Goal: Task Accomplishment & Management: Manage account settings

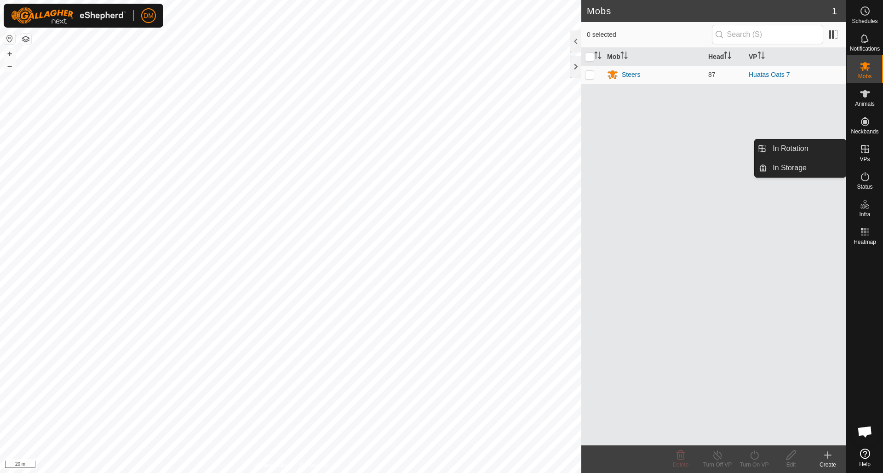
click at [865, 150] on icon at bounding box center [865, 149] width 8 height 8
click at [781, 149] on link "In Rotation" at bounding box center [806, 148] width 79 height 18
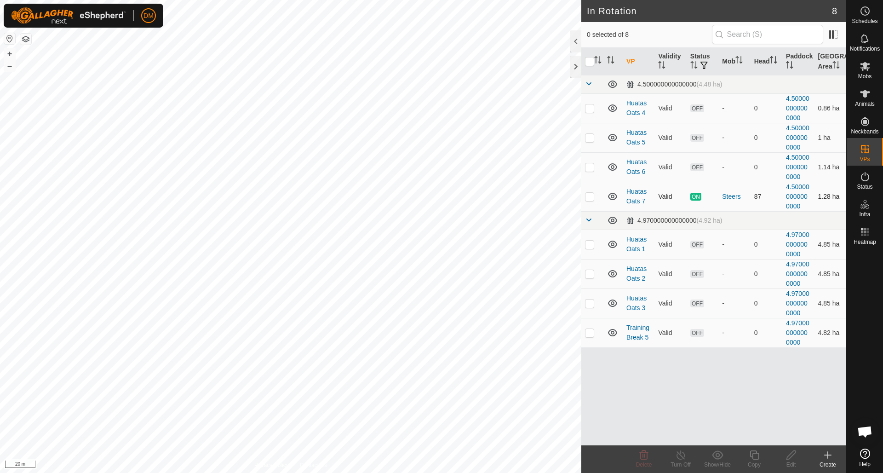
click at [593, 197] on p-checkbox at bounding box center [589, 196] width 9 height 7
checkbox input "true"
click at [756, 454] on icon at bounding box center [753, 454] width 11 height 11
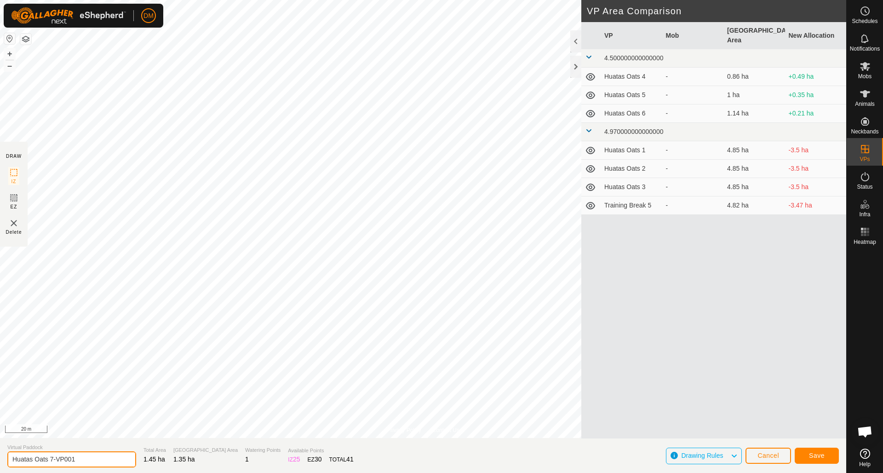
drag, startPoint x: 50, startPoint y: 457, endPoint x: 87, endPoint y: 458, distance: 37.2
click at [87, 459] on input "Huatas Oats 7-VP001" at bounding box center [71, 459] width 129 height 16
type input "Huatas Oats 8am"
click at [810, 452] on span "Save" at bounding box center [817, 454] width 16 height 7
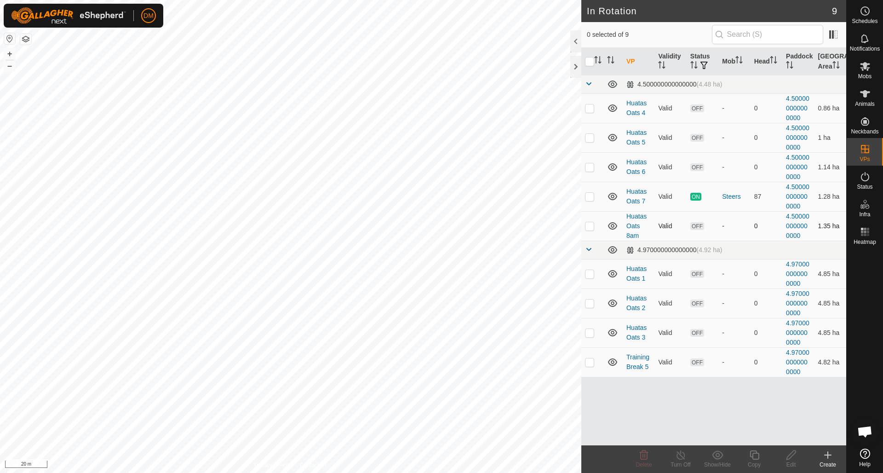
click at [592, 227] on p-checkbox at bounding box center [589, 225] width 9 height 7
checkbox input "true"
click at [756, 454] on icon at bounding box center [753, 454] width 11 height 11
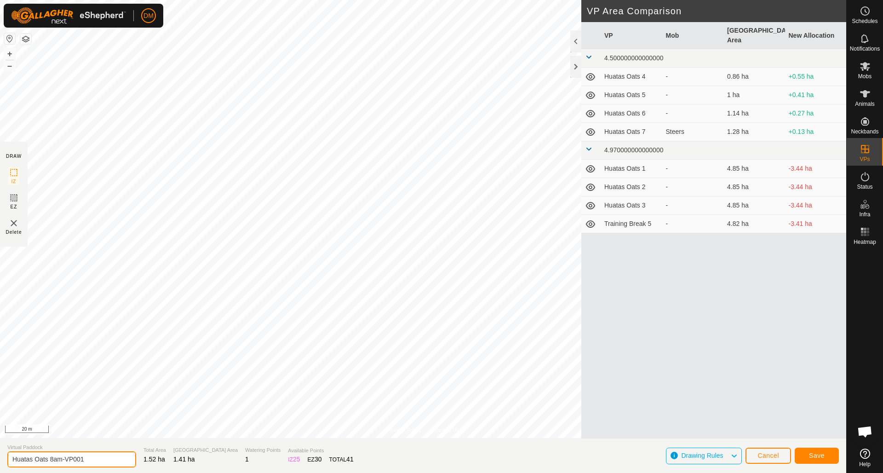
drag, startPoint x: 59, startPoint y: 458, endPoint x: 97, endPoint y: 457, distance: 38.2
click at [97, 457] on input "Huatas Oats 8am-VP001" at bounding box center [71, 459] width 129 height 16
type input "Huatas Oats 8pm"
click at [810, 454] on span "Save" at bounding box center [817, 454] width 16 height 7
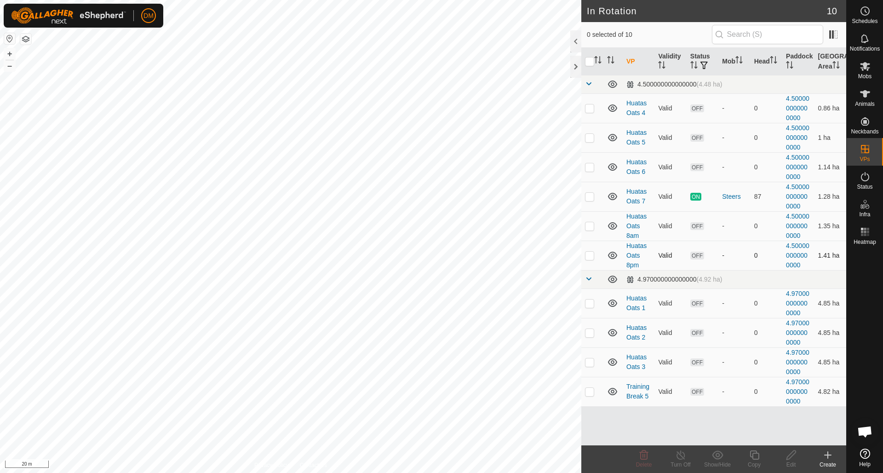
click at [592, 256] on p-checkbox at bounding box center [589, 254] width 9 height 7
checkbox input "true"
click at [754, 460] on icon at bounding box center [753, 454] width 11 height 11
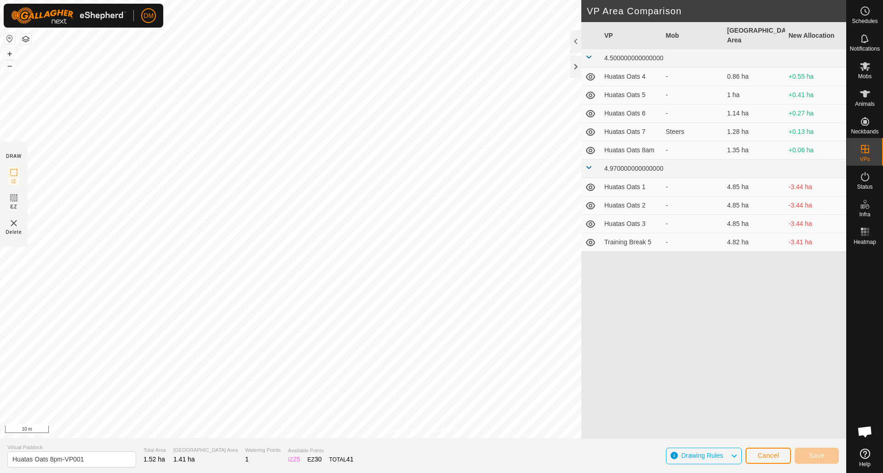
click at [764, 457] on span "Cancel" at bounding box center [768, 454] width 22 height 7
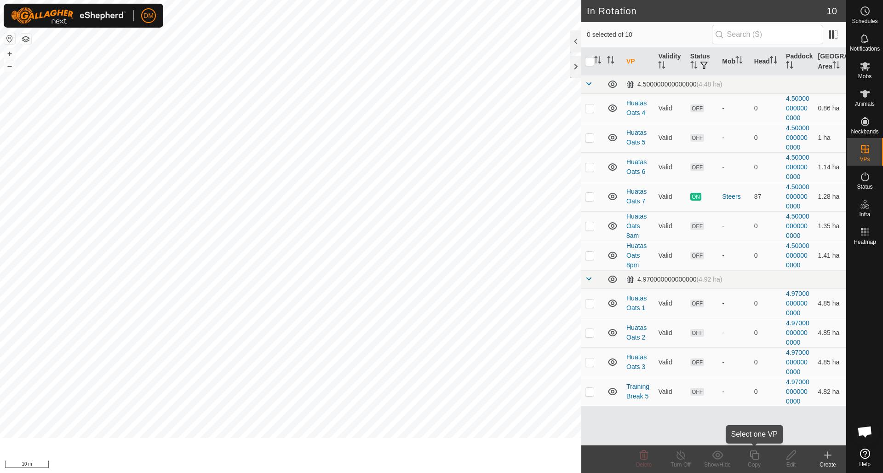
click at [763, 456] on copy-svg-icon at bounding box center [754, 454] width 37 height 11
click at [866, 17] on es-schedule-vp-svg-icon at bounding box center [864, 11] width 17 height 15
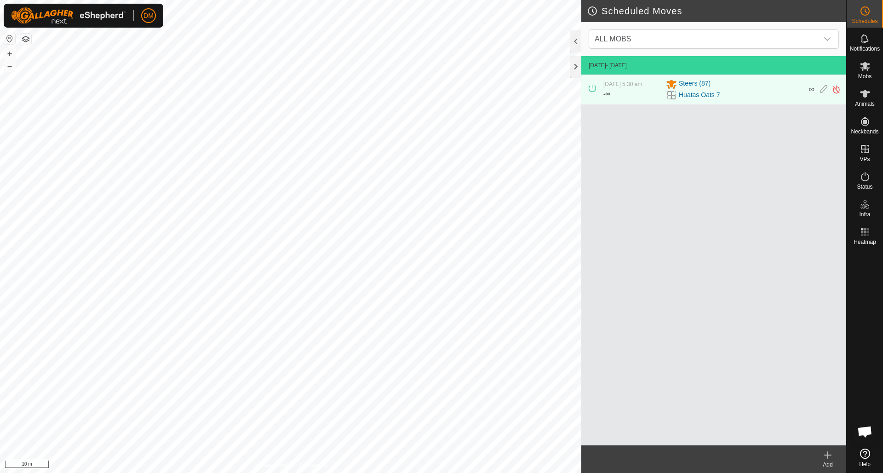
click at [829, 455] on icon at bounding box center [827, 455] width 6 height 0
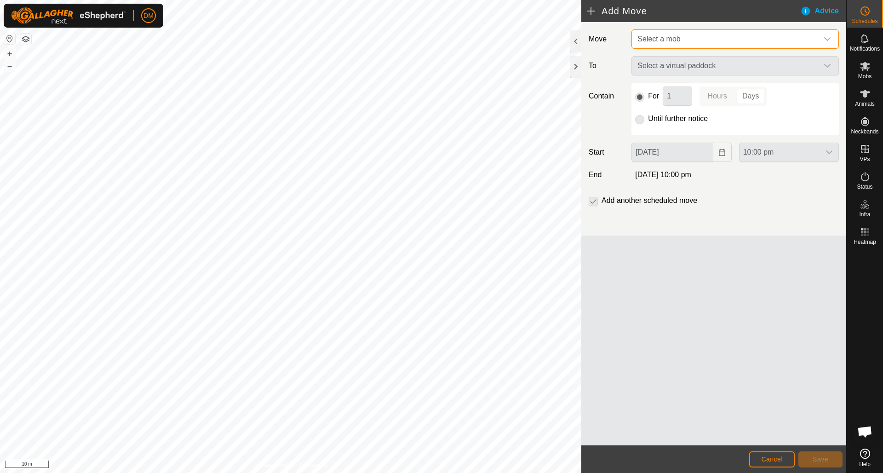
click at [720, 40] on span "Select a mob" at bounding box center [725, 39] width 184 height 18
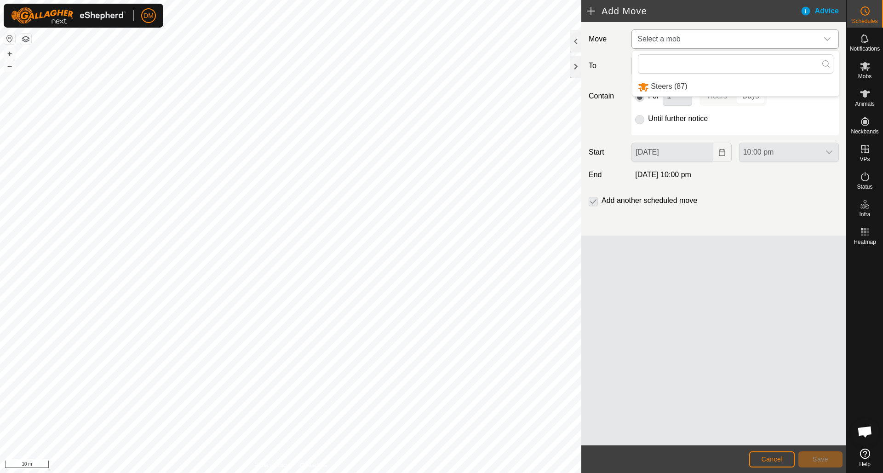
click at [667, 87] on li "Steers (87)" at bounding box center [735, 86] width 206 height 19
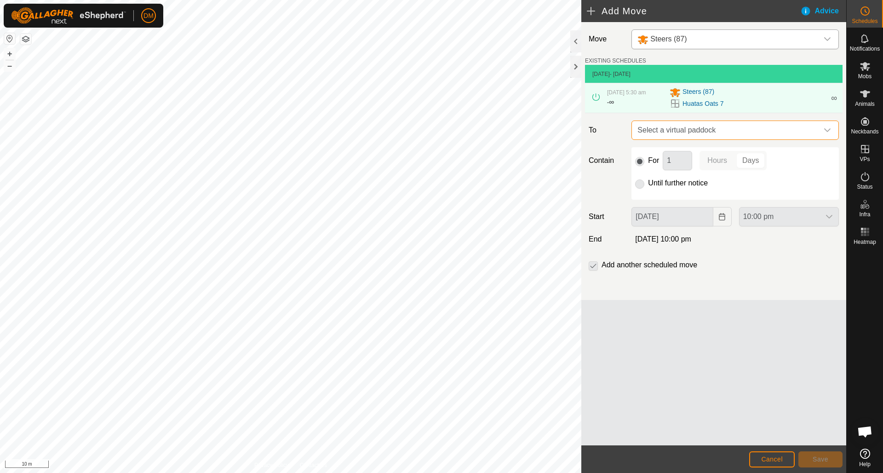
click at [695, 128] on span "Select a virtual paddock" at bounding box center [725, 130] width 184 height 18
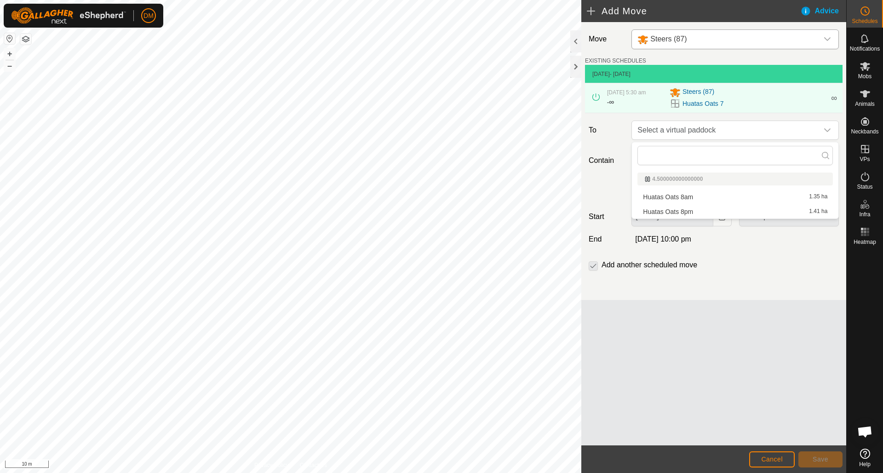
click at [679, 198] on li "Huatas Oats 8am 1.35 ha" at bounding box center [734, 197] width 195 height 14
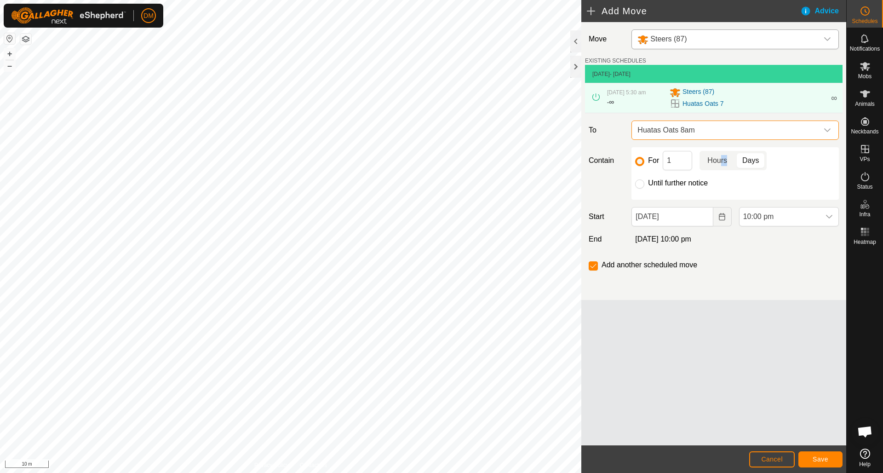
click at [722, 162] on p-togglebutton "Hours" at bounding box center [716, 160] width 35 height 19
click at [721, 219] on icon "Choose Date" at bounding box center [721, 216] width 7 height 7
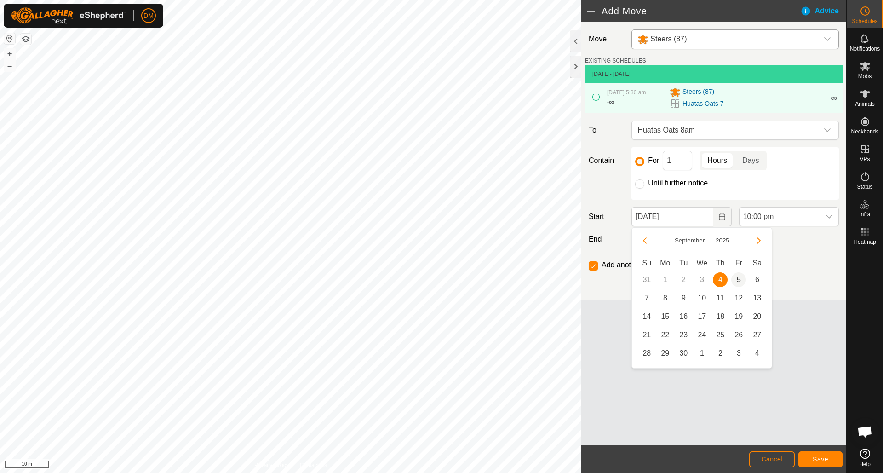
click at [736, 280] on span "5" at bounding box center [738, 279] width 15 height 15
type input "[DATE]"
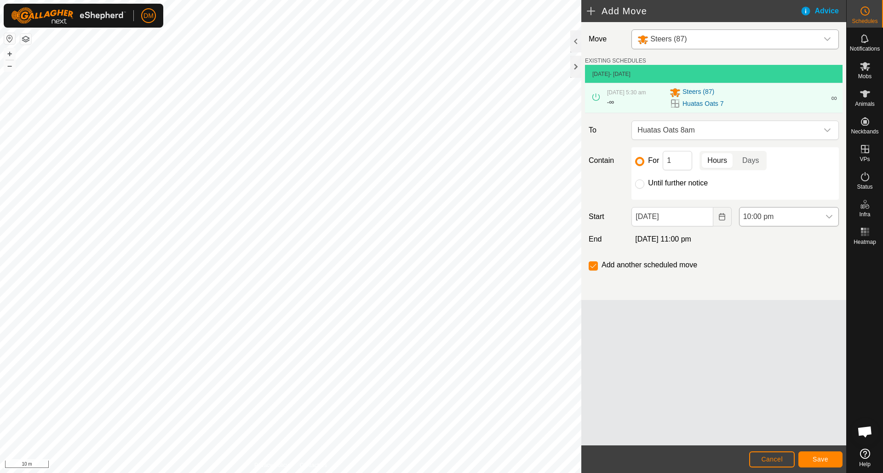
click at [832, 218] on icon "dropdown trigger" at bounding box center [828, 216] width 7 height 7
click at [761, 260] on li "5:30 am" at bounding box center [788, 260] width 99 height 18
click at [709, 161] on p-togglebutton "Hours" at bounding box center [716, 160] width 35 height 19
click at [672, 160] on input "1" at bounding box center [676, 160] width 29 height 19
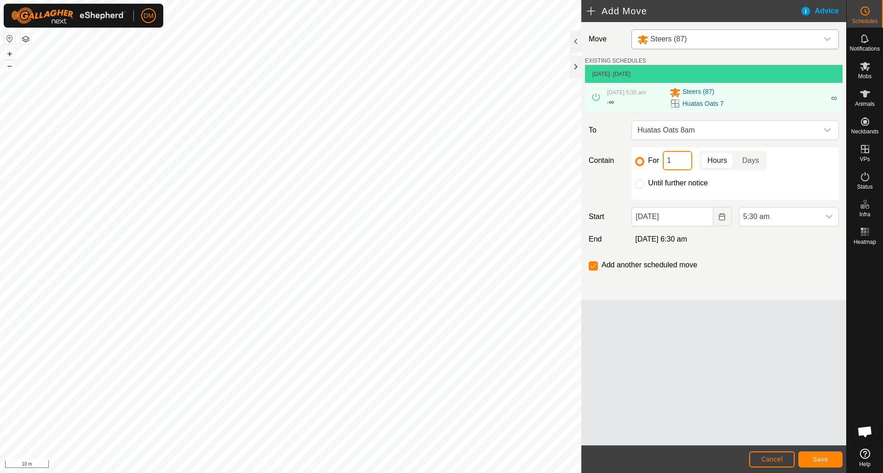
type input "12"
click at [730, 189] on div "For 12 Hours Days Until further notice" at bounding box center [734, 173] width 207 height 52
click at [820, 461] on span "Save" at bounding box center [820, 458] width 16 height 7
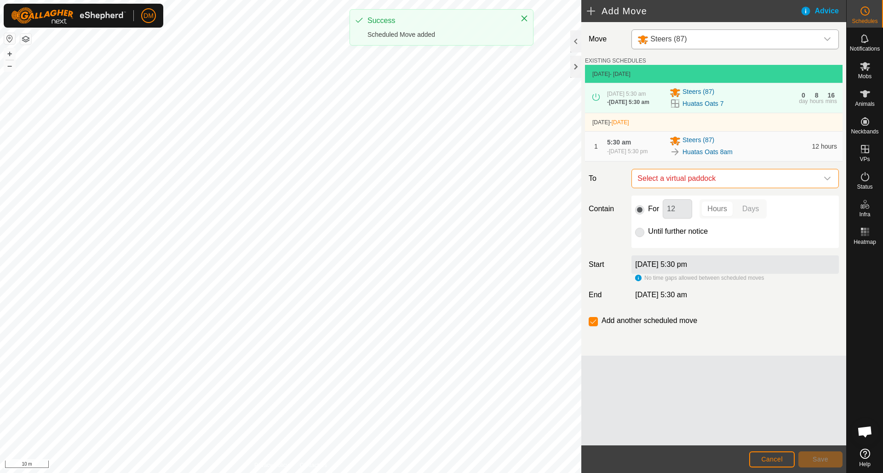
click at [773, 177] on span "Select a virtual paddock" at bounding box center [725, 178] width 184 height 18
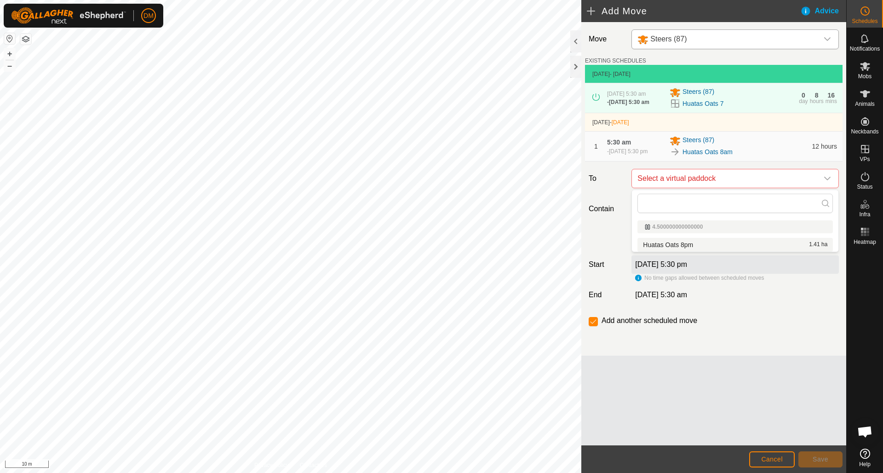
click at [679, 245] on li "Huatas Oats 8pm 1.41 ha" at bounding box center [734, 245] width 195 height 14
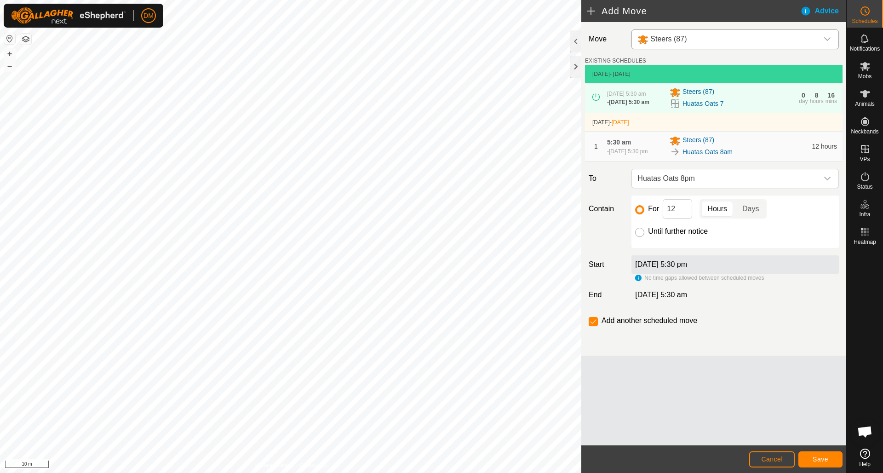
click at [640, 234] on input "Until further notice" at bounding box center [639, 232] width 9 height 9
radio input "true"
checkbox input "false"
click at [821, 458] on span "Save" at bounding box center [820, 458] width 16 height 7
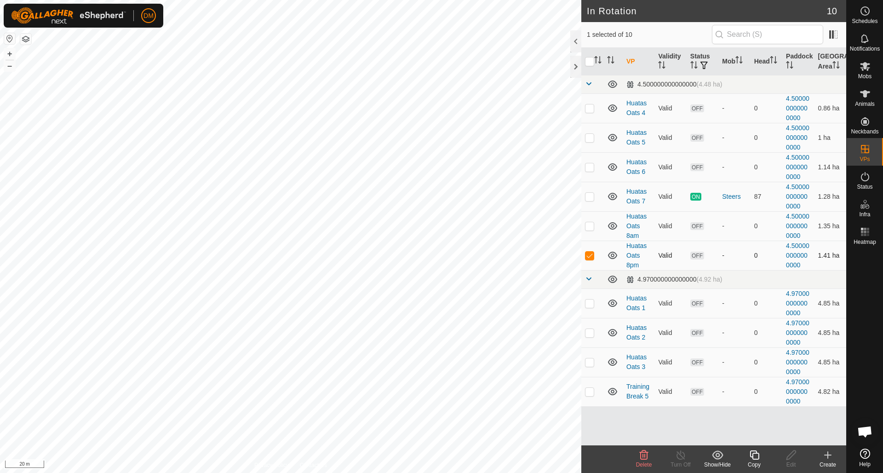
click at [594, 257] on td at bounding box center [592, 254] width 22 height 29
checkbox input "false"
click at [860, 182] on es-activation-svg-icon at bounding box center [864, 176] width 17 height 15
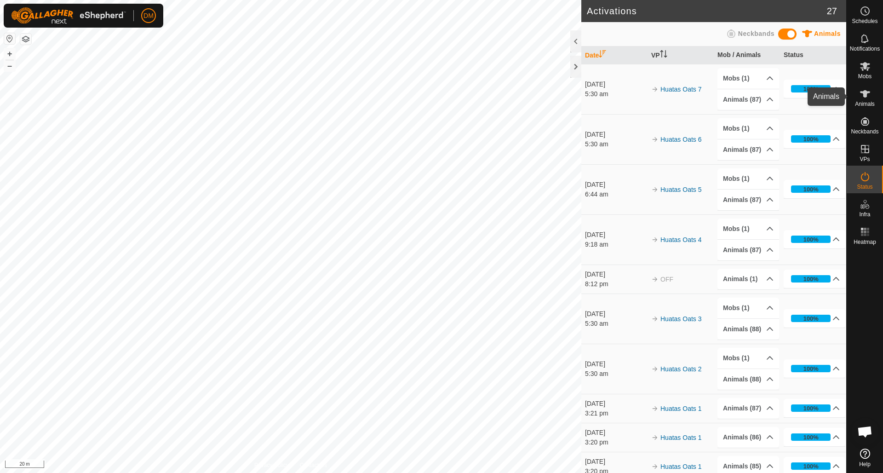
click at [865, 102] on span "Animals" at bounding box center [865, 104] width 20 height 6
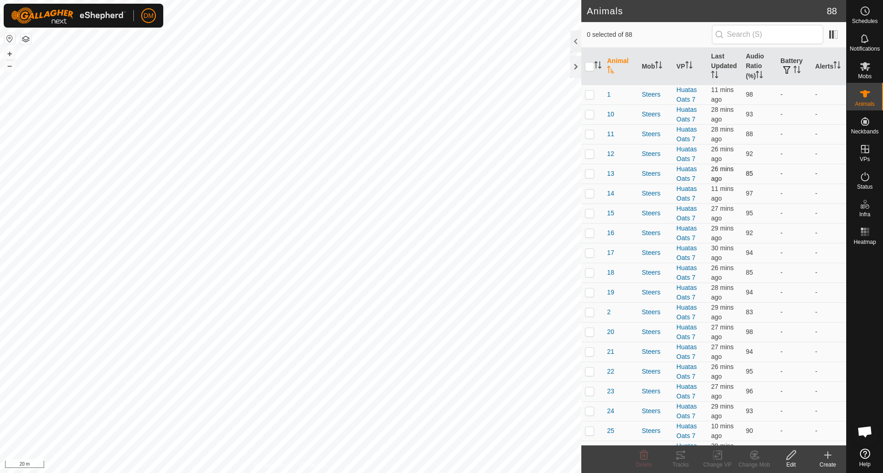
scroll to position [0, 0]
click at [714, 75] on icon "Activate to sort" at bounding box center [714, 74] width 7 height 7
click at [715, 75] on icon "Activate to sort" at bounding box center [714, 74] width 7 height 7
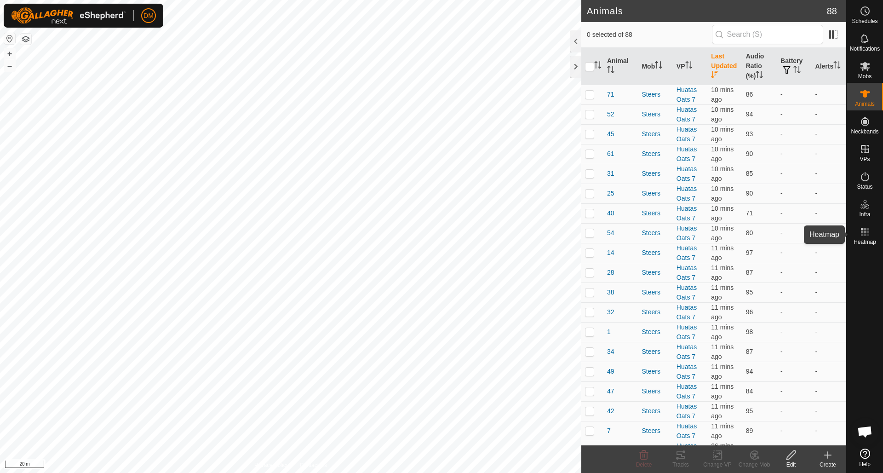
click at [864, 233] on icon at bounding box center [864, 231] width 11 height 11
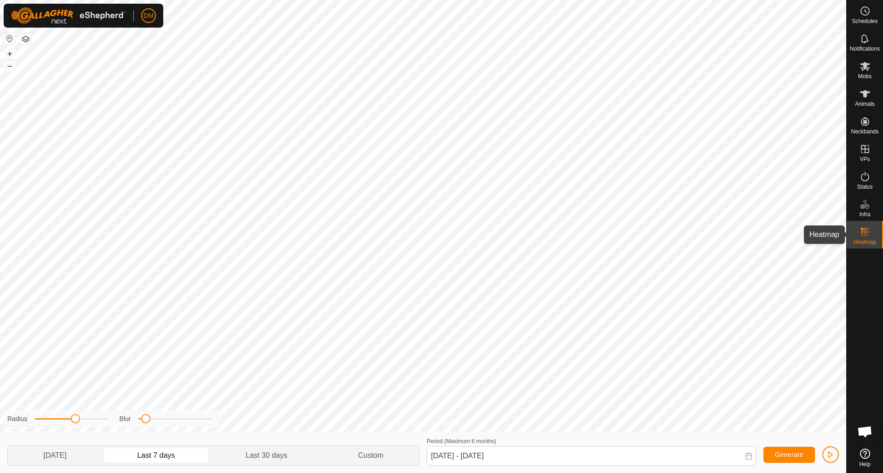
click at [862, 235] on rect at bounding box center [862, 235] width 2 height 2
click at [870, 182] on es-activation-svg-icon at bounding box center [864, 176] width 17 height 15
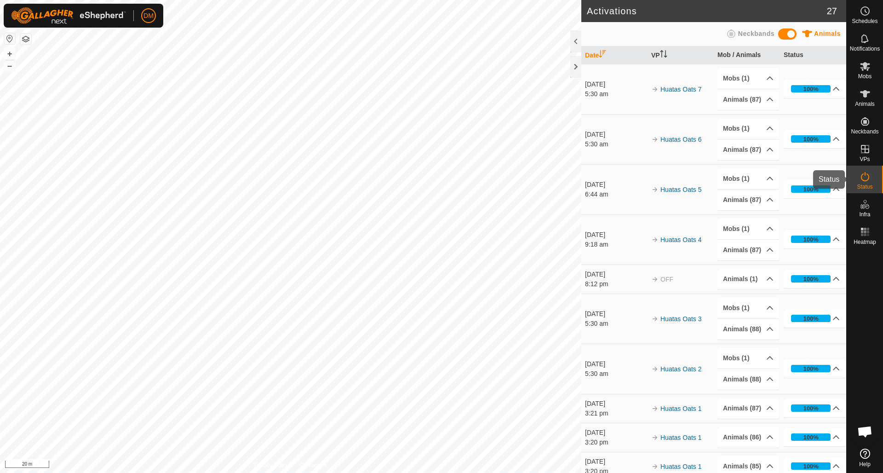
click at [863, 179] on icon at bounding box center [864, 176] width 11 height 11
click at [862, 37] on icon at bounding box center [864, 38] width 11 height 11
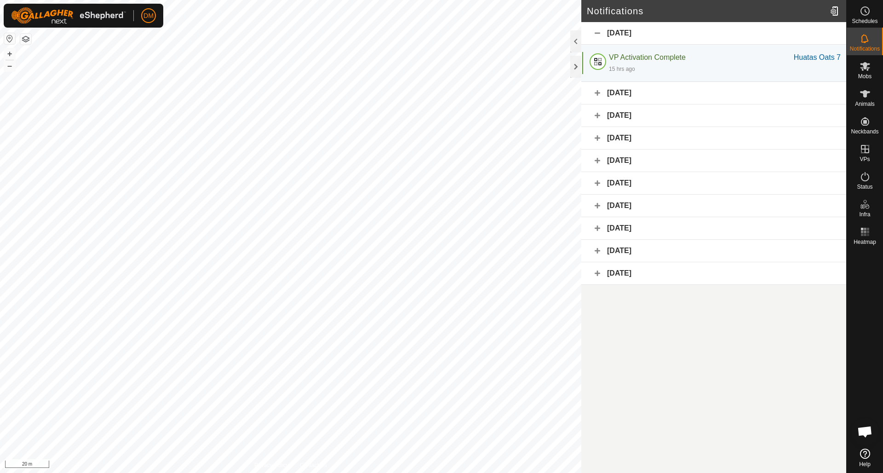
click at [599, 93] on div "[DATE]" at bounding box center [713, 93] width 265 height 23
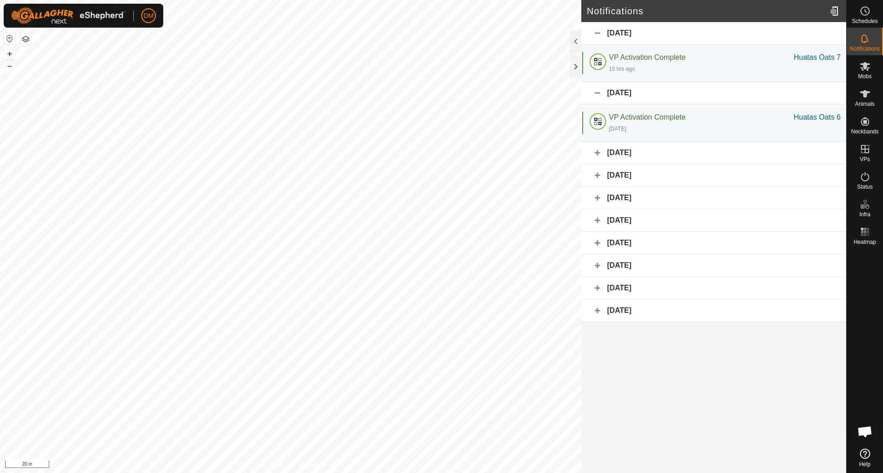
click at [597, 150] on div "[DATE]" at bounding box center [713, 153] width 265 height 23
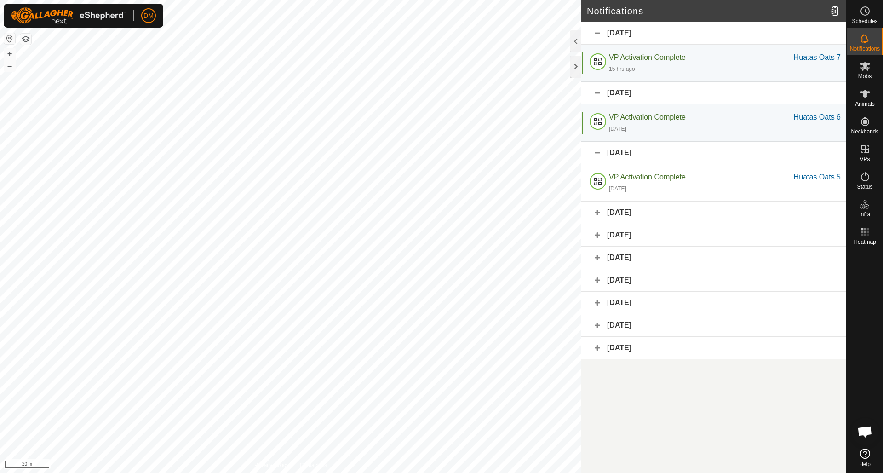
click at [597, 213] on div "[DATE]" at bounding box center [713, 212] width 265 height 23
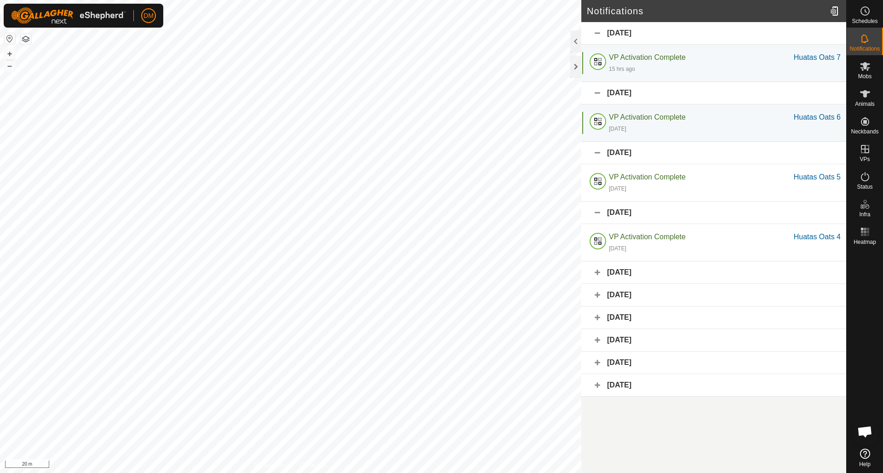
click at [599, 276] on div "[DATE]" at bounding box center [713, 272] width 265 height 23
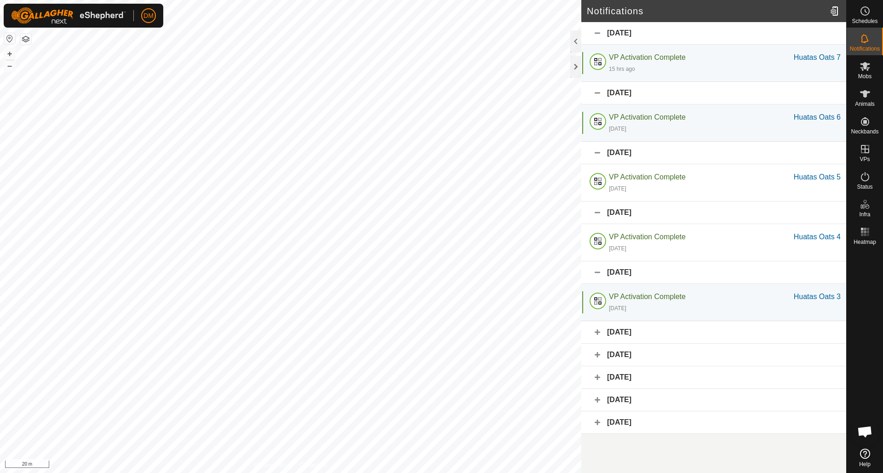
click at [594, 331] on div "[DATE]" at bounding box center [713, 332] width 265 height 23
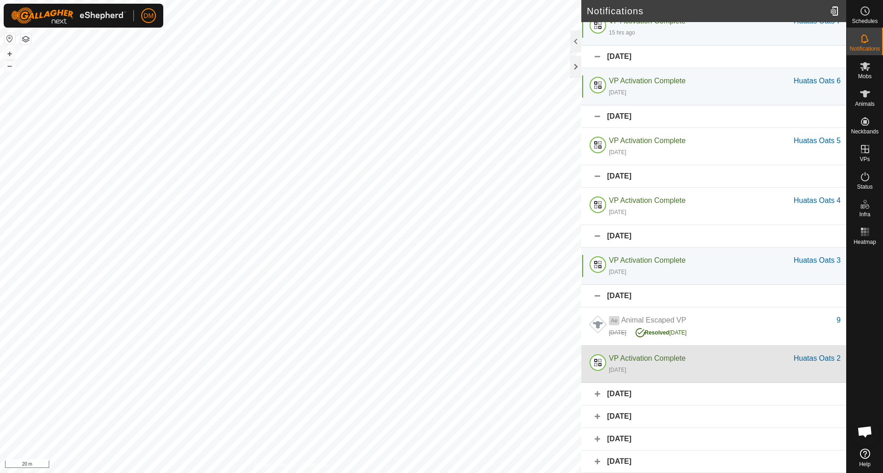
scroll to position [36, 0]
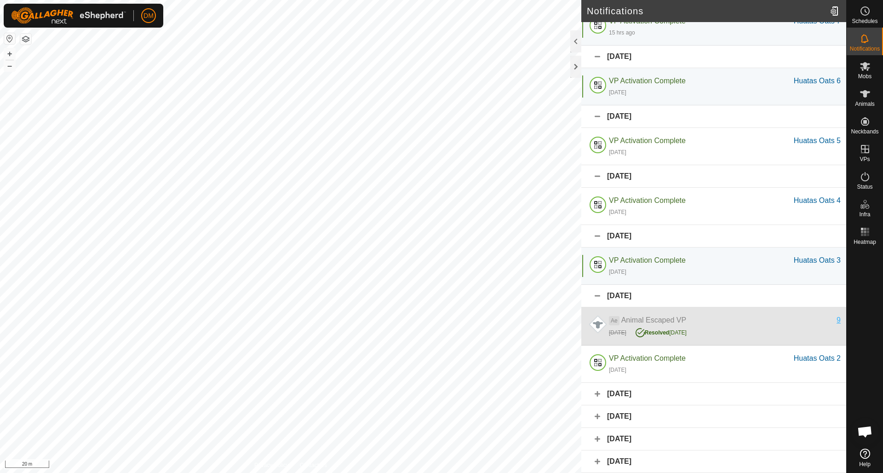
click at [839, 320] on div "9" at bounding box center [838, 319] width 4 height 11
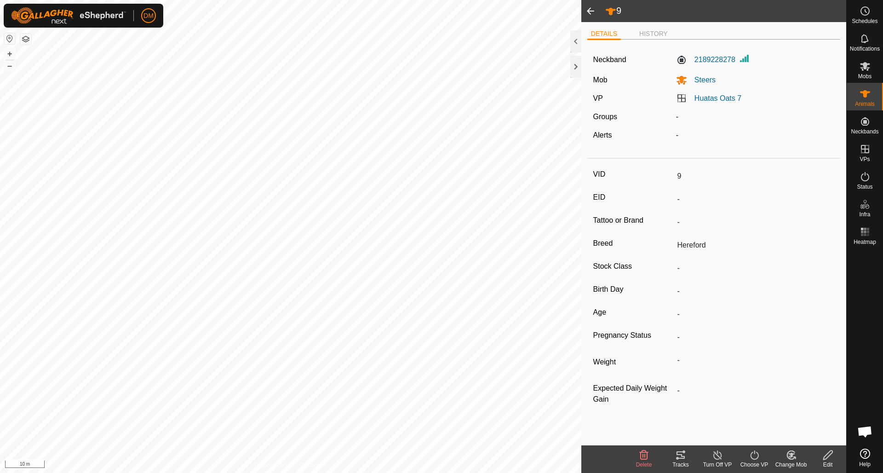
click at [589, 9] on span at bounding box center [590, 11] width 18 height 22
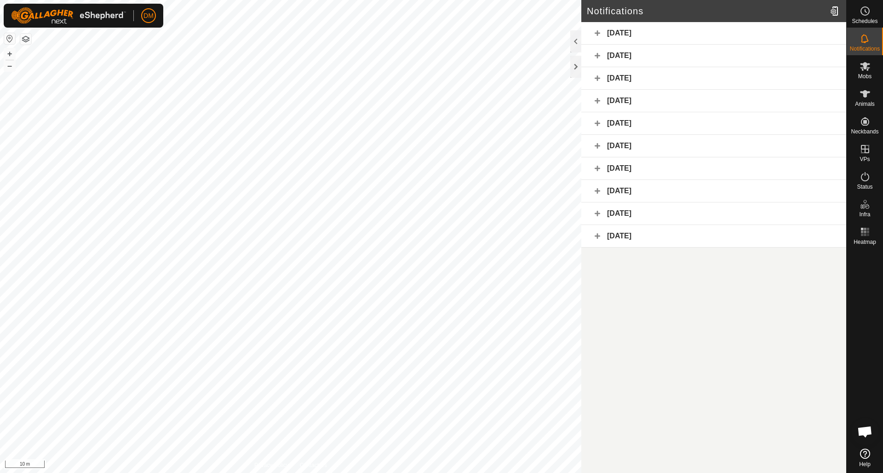
click at [594, 191] on div "[DATE]" at bounding box center [713, 191] width 265 height 23
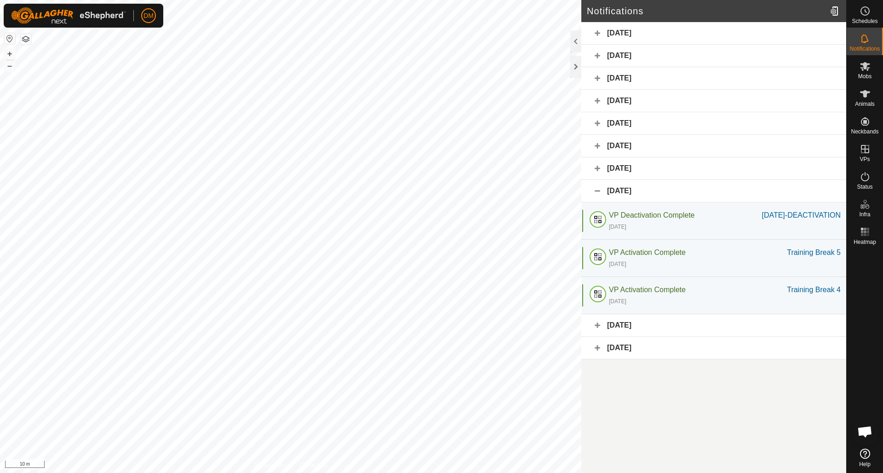
click at [599, 171] on div "[DATE]" at bounding box center [713, 168] width 265 height 23
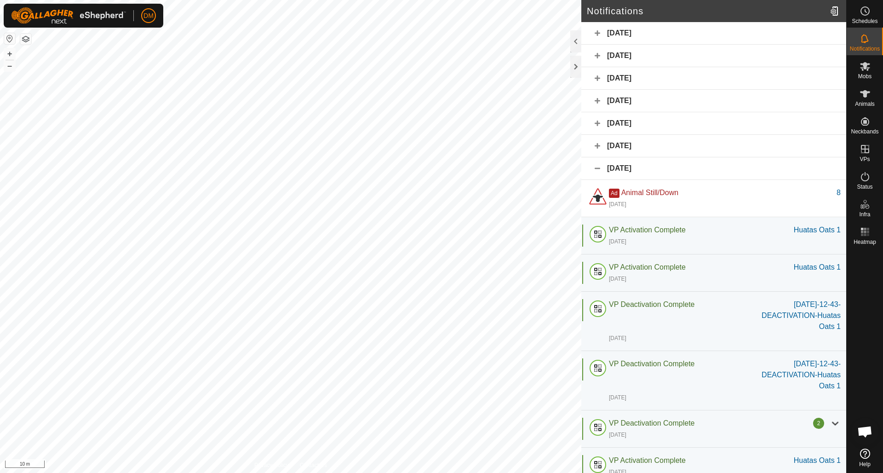
click at [600, 167] on div "[DATE]" at bounding box center [713, 168] width 265 height 23
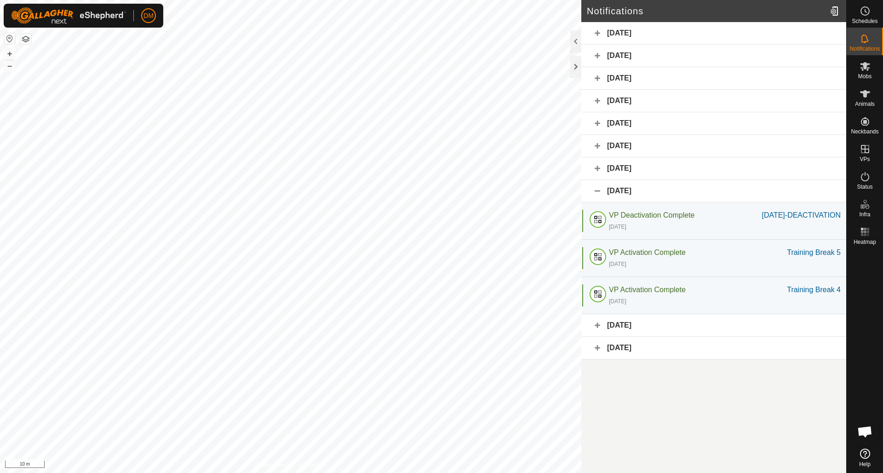
click at [598, 152] on div "[DATE]" at bounding box center [713, 146] width 265 height 23
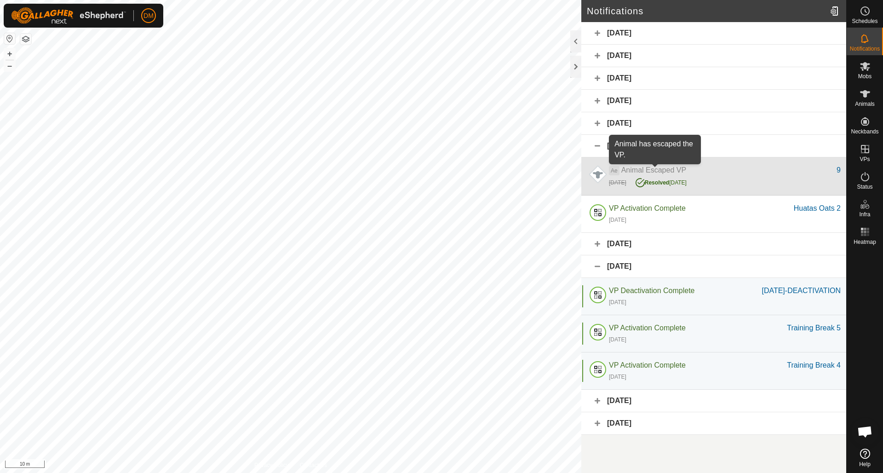
click at [629, 171] on span "Animal Escaped VP" at bounding box center [653, 170] width 65 height 8
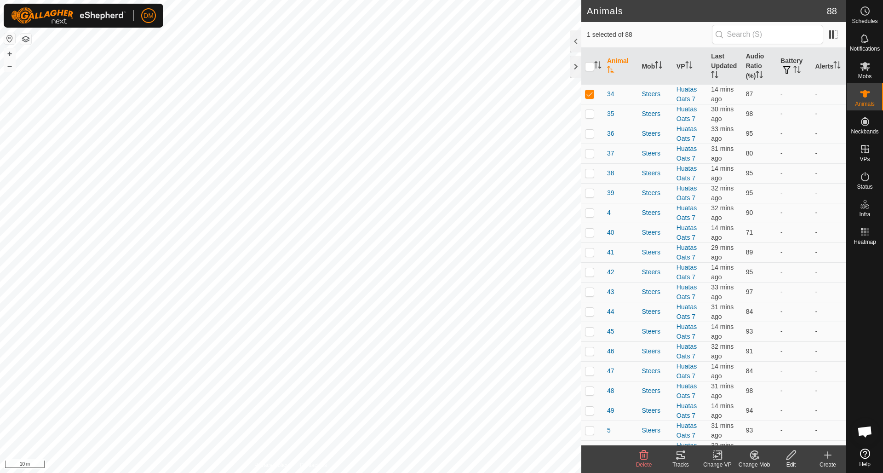
scroll to position [579, 0]
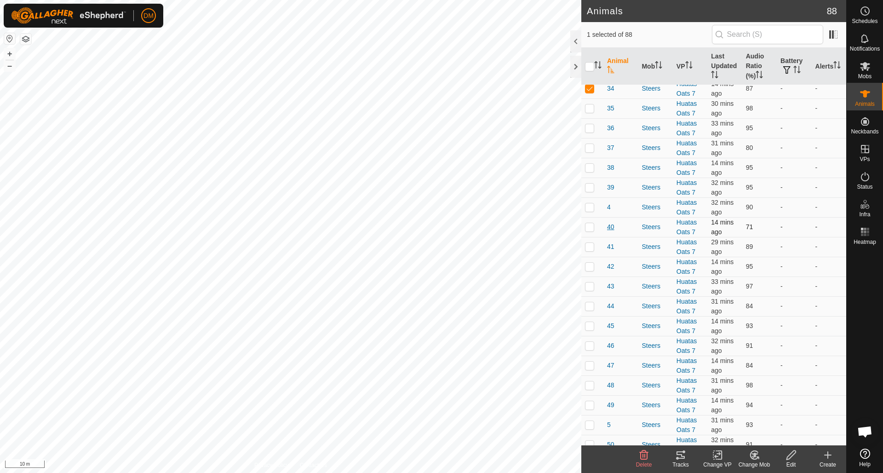
click at [610, 227] on span "40" at bounding box center [610, 227] width 7 height 10
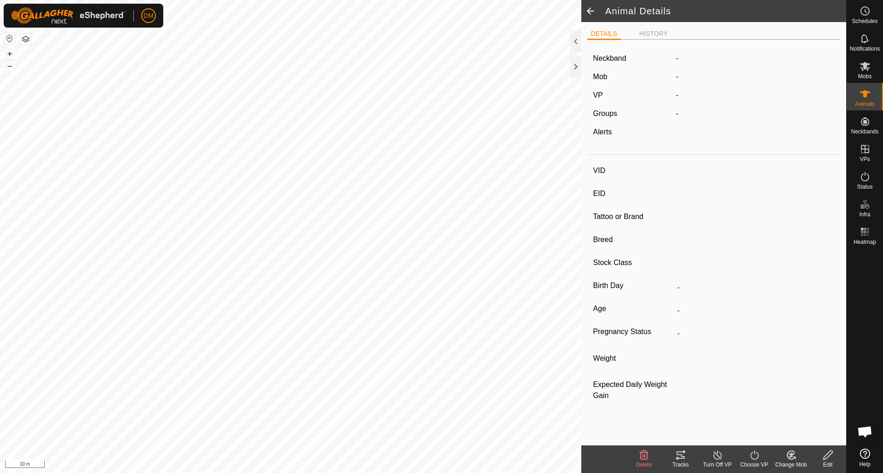
type input "40"
type input "-"
type input "Angus"
type input "-"
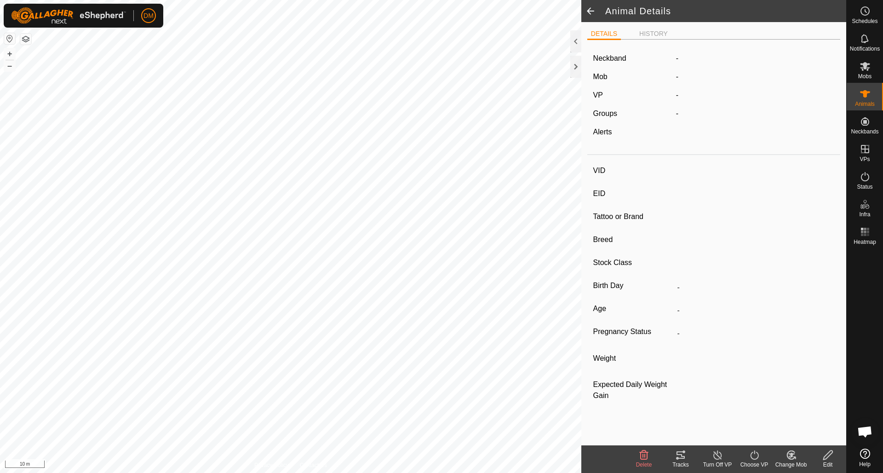
type input "-"
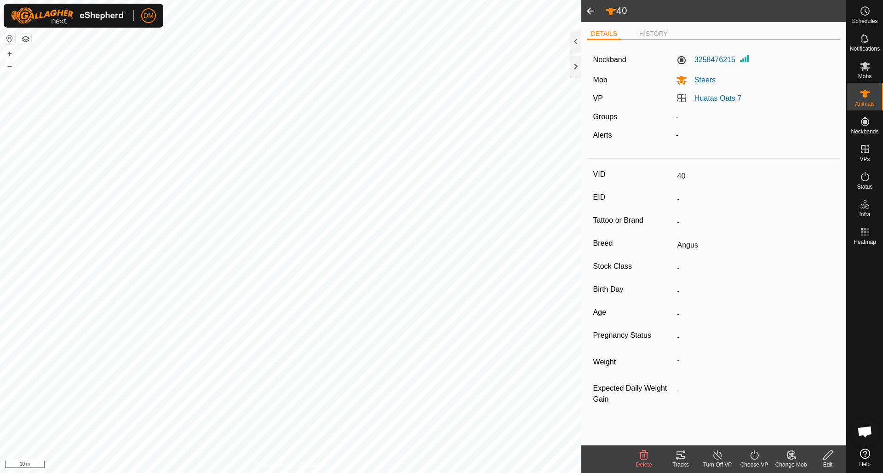
click at [681, 452] on icon at bounding box center [680, 454] width 11 height 11
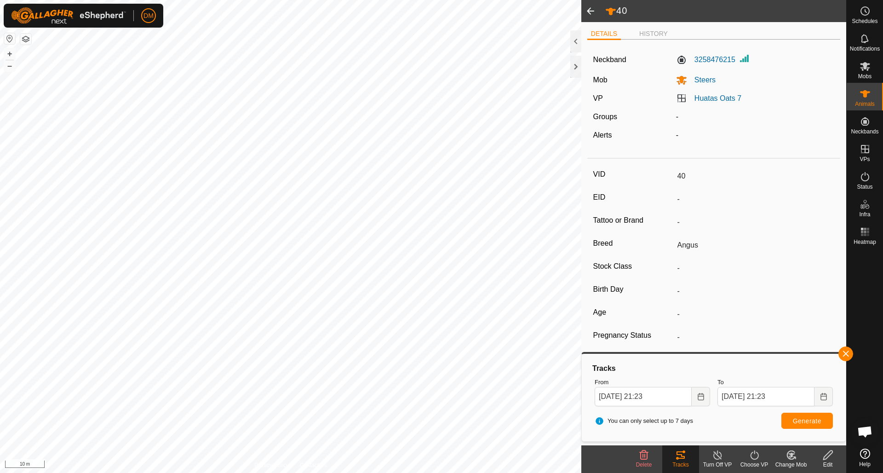
click at [591, 10] on span at bounding box center [590, 11] width 18 height 22
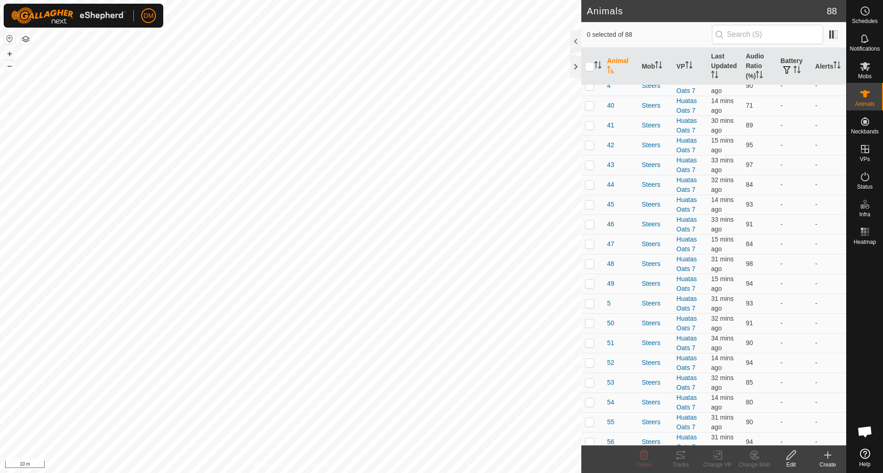
scroll to position [701, 0]
click at [611, 262] on span "48" at bounding box center [610, 263] width 7 height 10
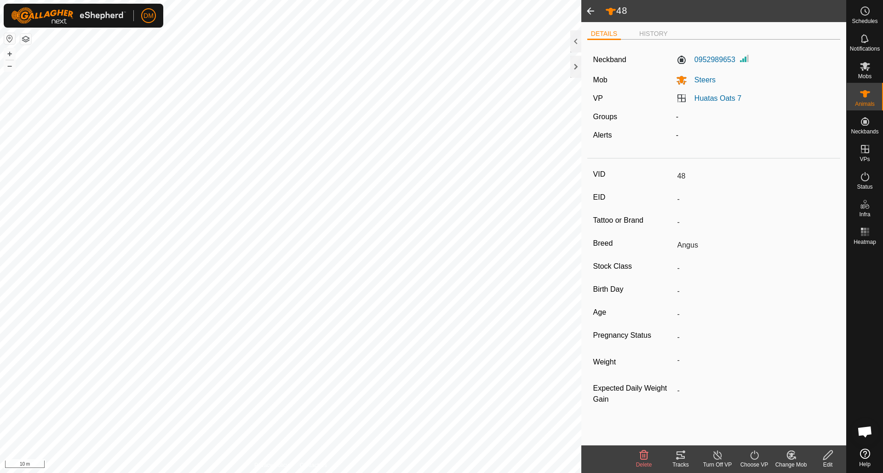
click at [683, 459] on icon at bounding box center [680, 454] width 11 height 11
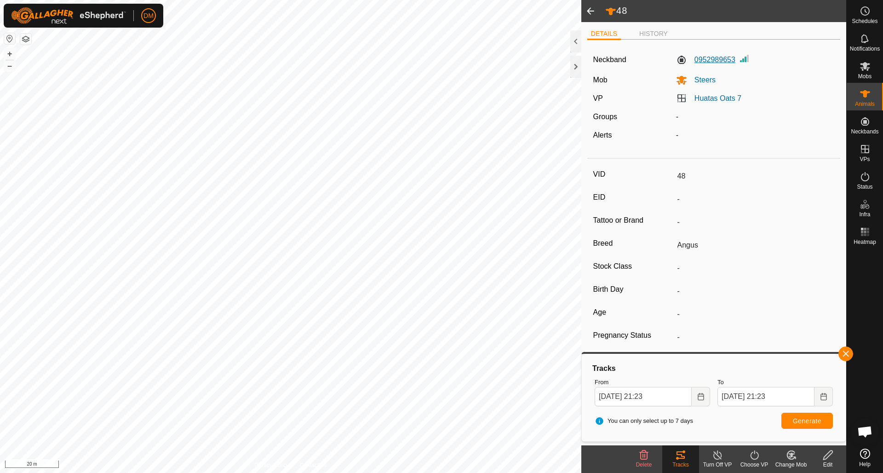
click at [706, 62] on label "0952989653" at bounding box center [705, 59] width 59 height 11
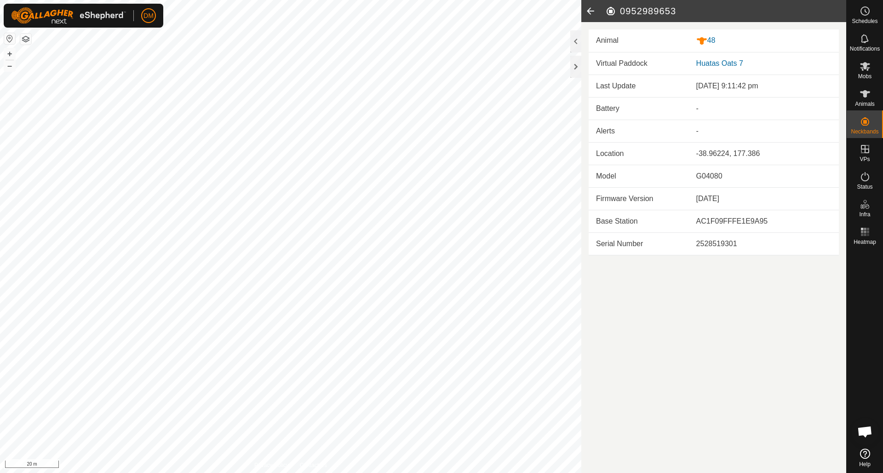
click at [614, 109] on td "Battery" at bounding box center [638, 108] width 100 height 23
click at [590, 13] on icon at bounding box center [590, 11] width 18 height 22
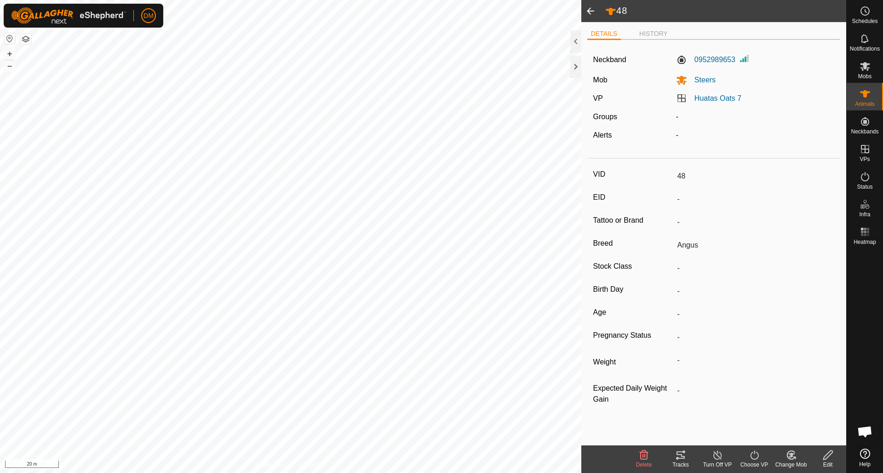
click at [589, 11] on span at bounding box center [590, 11] width 18 height 22
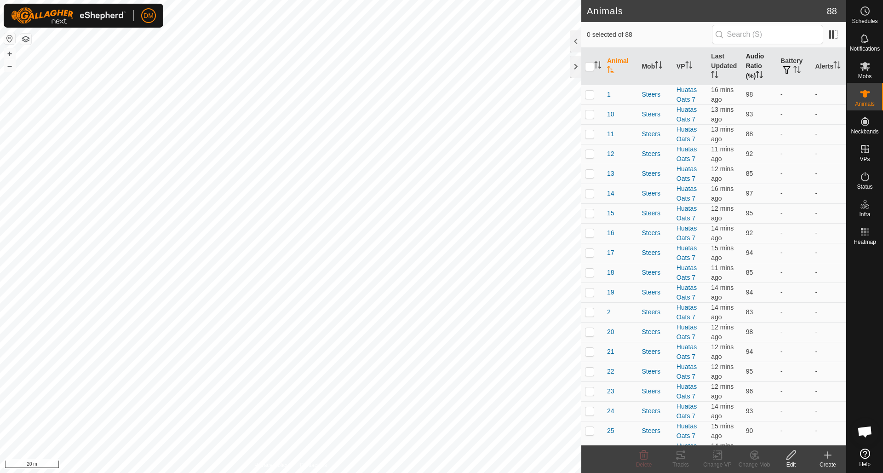
click at [759, 77] on icon "Activate to sort" at bounding box center [758, 74] width 7 height 7
click at [836, 33] on span at bounding box center [833, 34] width 15 height 15
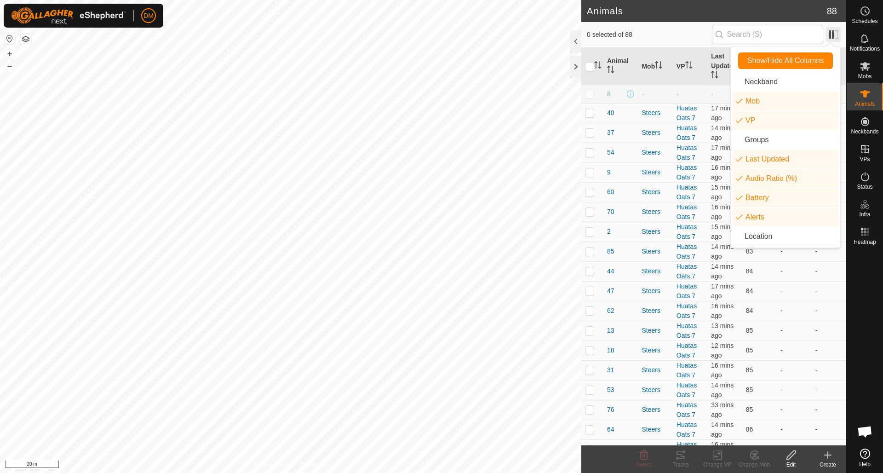
click at [836, 33] on span at bounding box center [833, 34] width 15 height 15
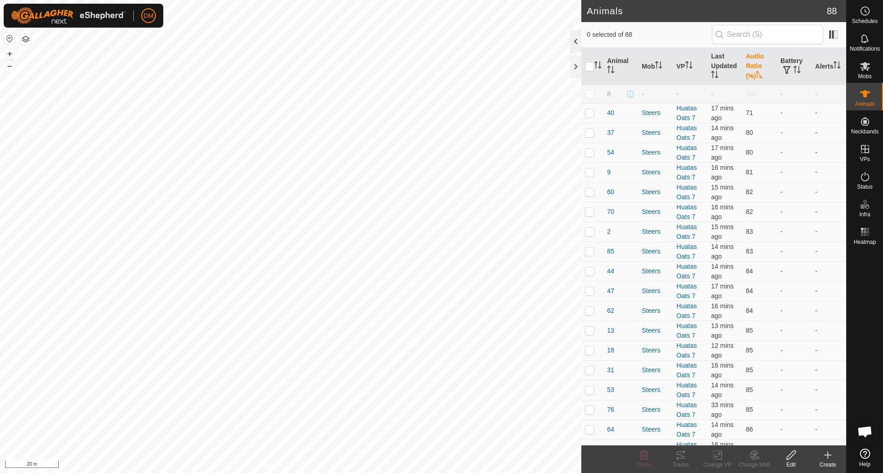
click at [578, 40] on div at bounding box center [575, 41] width 11 height 22
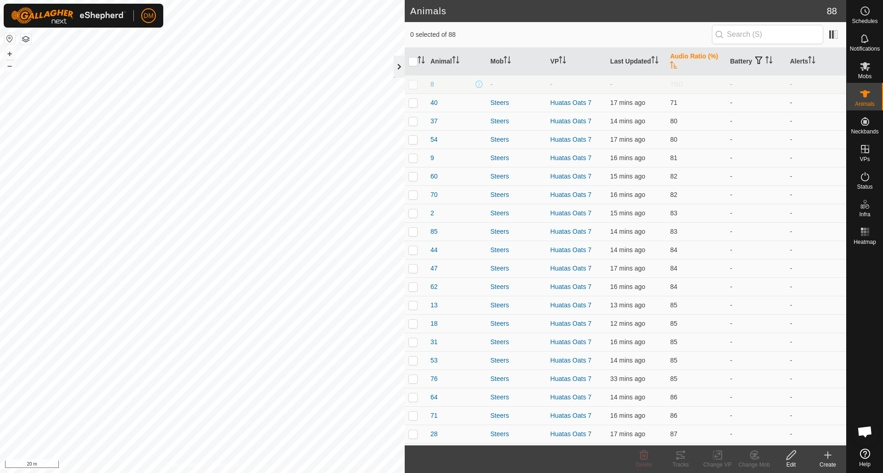
click at [402, 63] on div at bounding box center [399, 67] width 11 height 22
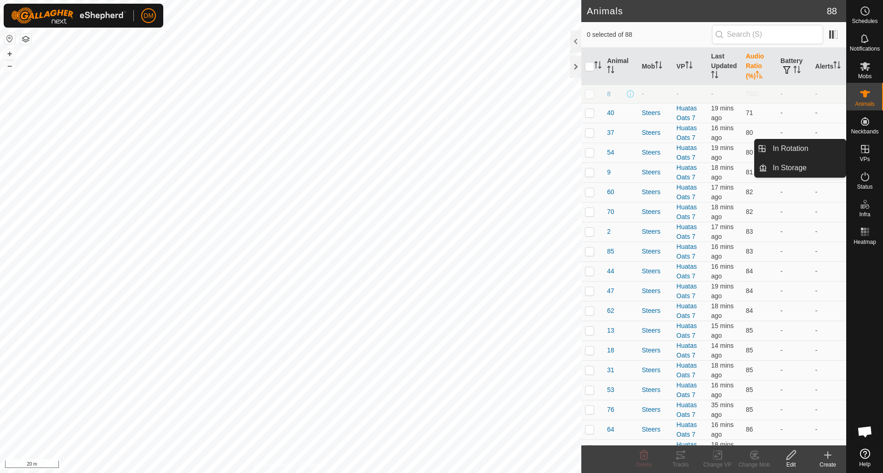
click at [865, 150] on icon at bounding box center [865, 149] width 8 height 8
click at [809, 148] on link "In Rotation" at bounding box center [806, 148] width 79 height 18
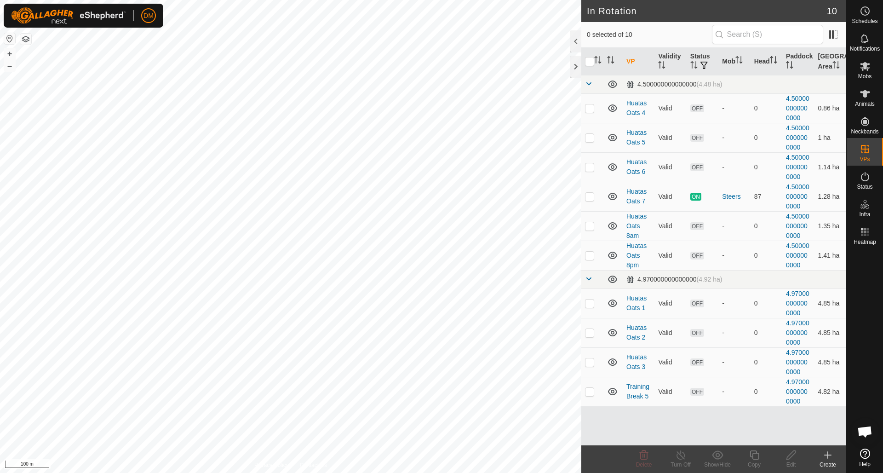
click at [213, 0] on html "DM Schedules Notifications Mobs Animals Neckbands VPs Status Infra Heatmap Help…" at bounding box center [441, 236] width 883 height 473
click at [167, 0] on html "DM Schedules Notifications Mobs Animals Neckbands VPs Status Infra Heatmap Help…" at bounding box center [441, 236] width 883 height 473
click at [830, 455] on icon at bounding box center [827, 455] width 6 height 0
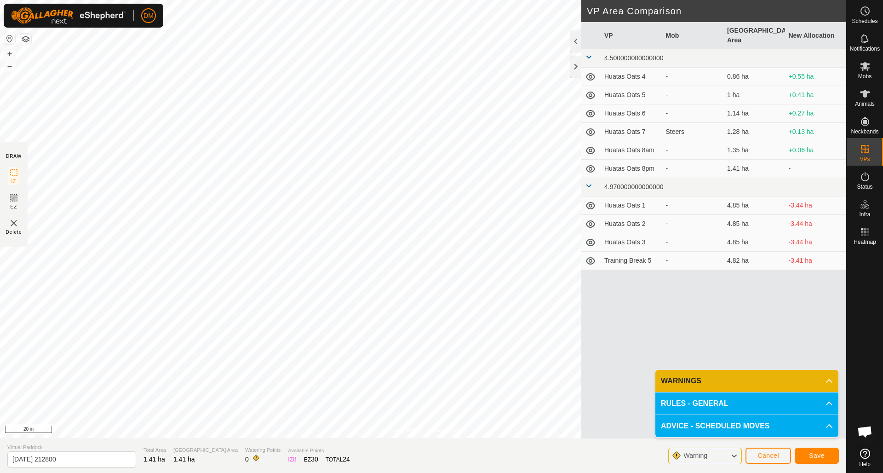
click at [730, 454] on icon at bounding box center [733, 456] width 7 height 12
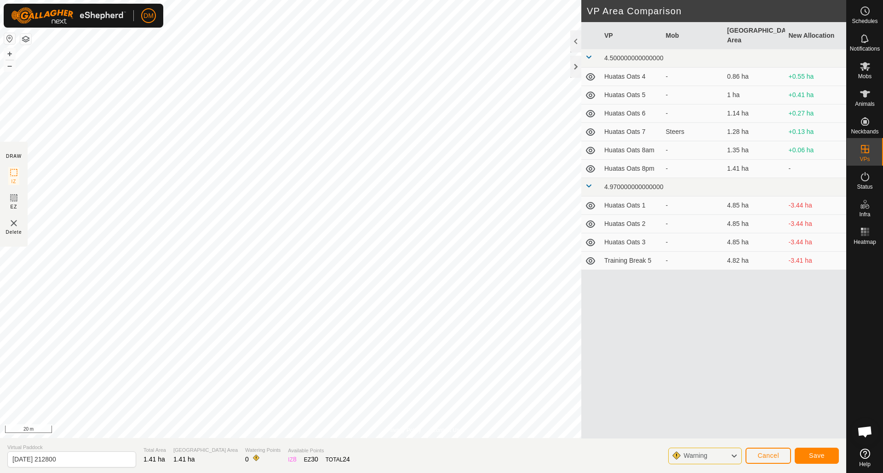
click at [734, 455] on icon at bounding box center [733, 456] width 7 height 12
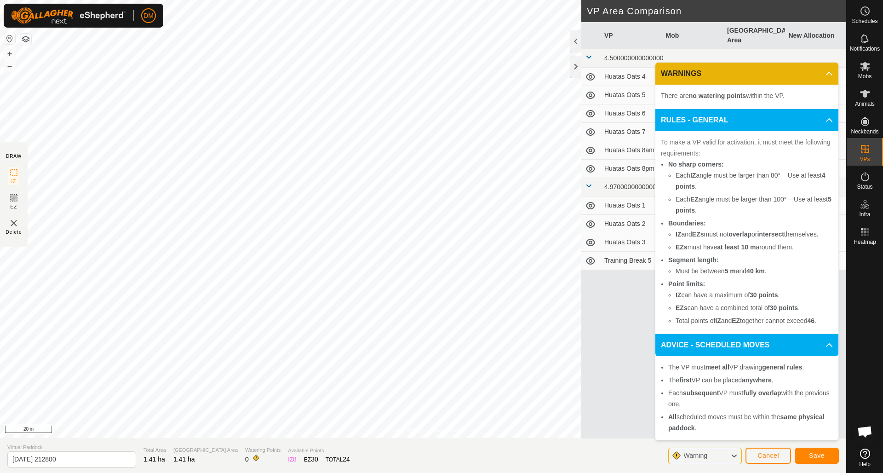
click at [728, 445] on div "Warning Cancel Save" at bounding box center [753, 455] width 171 height 22
click at [735, 453] on icon at bounding box center [733, 456] width 7 height 12
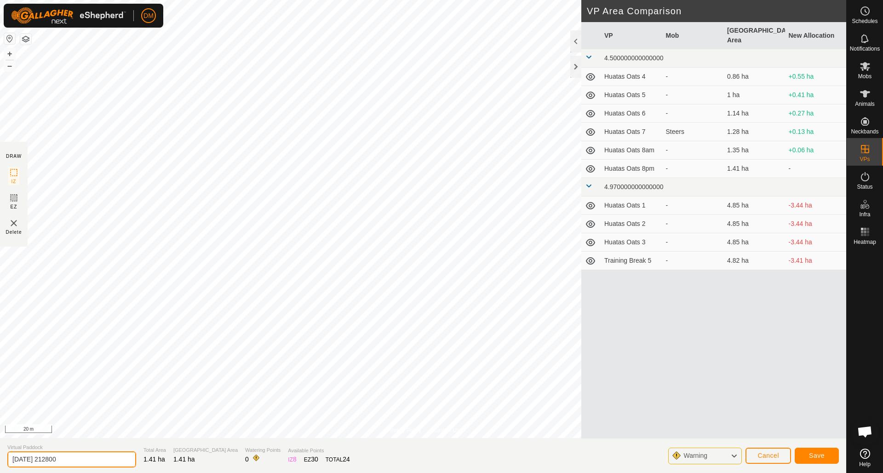
click at [71, 460] on input "[DATE] 212800" at bounding box center [71, 459] width 129 height 16
drag, startPoint x: 68, startPoint y: 458, endPoint x: -31, endPoint y: 459, distance: 99.8
click at [0, 459] on html "DM Schedules Notifications Mobs Animals Neckbands VPs Status Infra Heatmap Help…" at bounding box center [441, 236] width 883 height 473
type input "Gully 1"
click at [802, 451] on button "Save" at bounding box center [816, 455] width 44 height 16
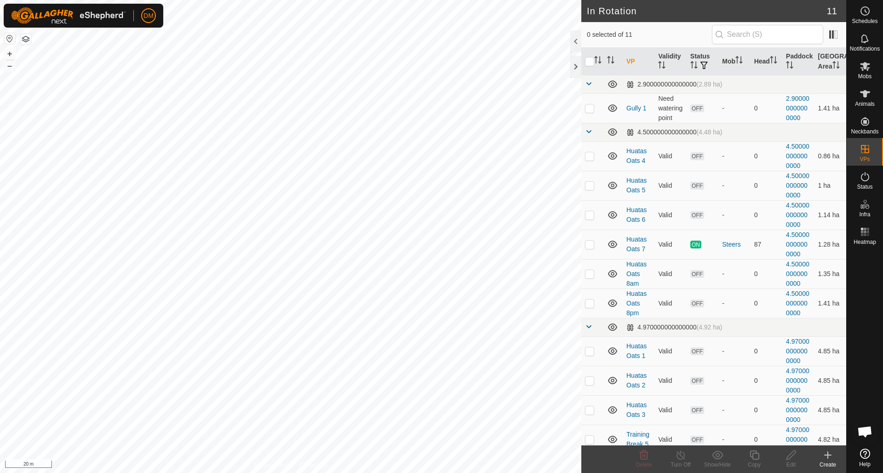
click at [827, 456] on icon at bounding box center [827, 454] width 0 height 6
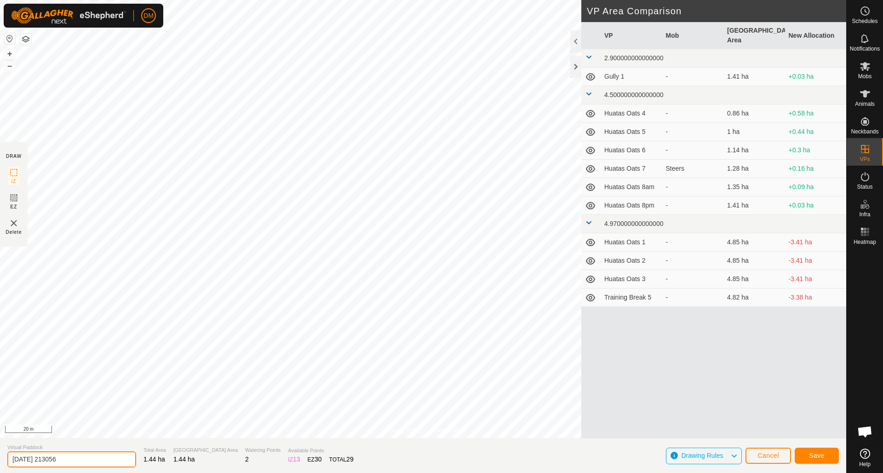
drag, startPoint x: 72, startPoint y: 458, endPoint x: 0, endPoint y: 453, distance: 71.9
click at [0, 453] on section "Virtual Paddock [DATE] 213056 Total Area 1.44 ha Grazing Area 1.44 ha Watering …" at bounding box center [423, 455] width 846 height 35
type input "Terrances House gully 1"
click at [826, 456] on button "Save" at bounding box center [816, 455] width 44 height 16
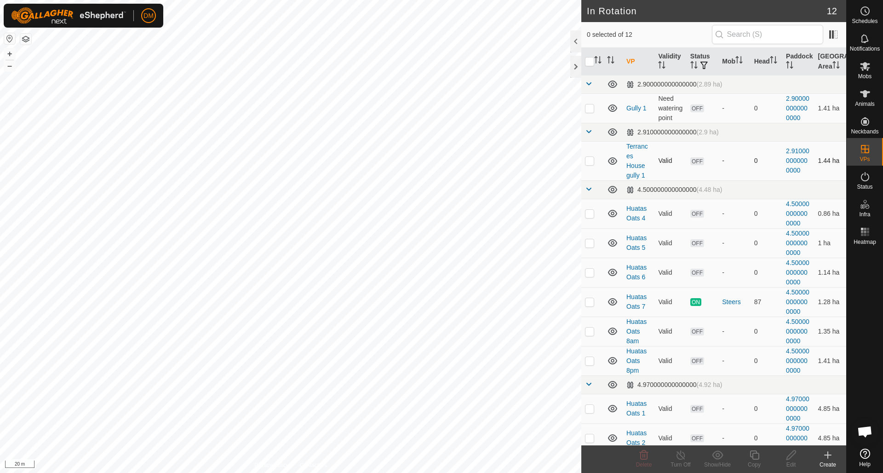
click at [588, 160] on p-checkbox at bounding box center [589, 160] width 9 height 7
click at [594, 160] on td at bounding box center [592, 160] width 22 height 39
checkbox input "false"
click at [827, 456] on icon at bounding box center [827, 454] width 0 height 6
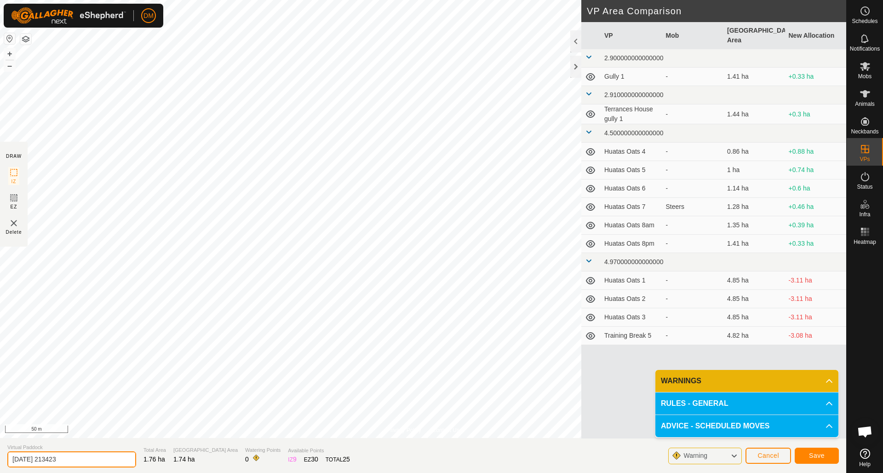
click at [78, 454] on input "[DATE] 213423" at bounding box center [71, 459] width 129 height 16
drag, startPoint x: 75, startPoint y: 460, endPoint x: 4, endPoint y: 460, distance: 70.8
click at [5, 460] on section "Virtual Paddock [DATE] 213423 Total Area 1.76 ha Grazing Area 1.74 ha Watering …" at bounding box center [423, 455] width 846 height 35
type input "Steep Face"
click at [816, 454] on span "Save" at bounding box center [817, 454] width 16 height 7
